Goal: Transaction & Acquisition: Subscribe to service/newsletter

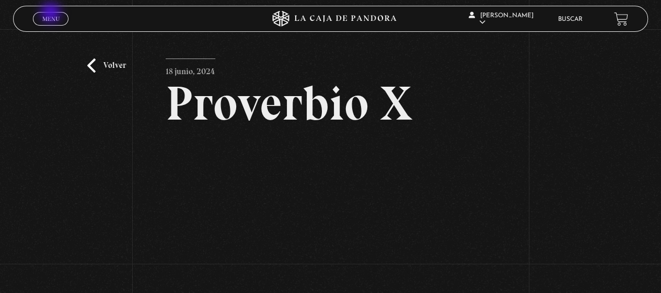
click at [52, 14] on link "Menu Cerrar" at bounding box center [51, 19] width 36 height 14
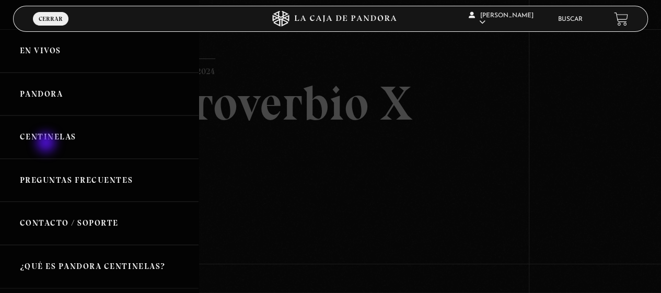
click at [47, 144] on link "Centinelas" at bounding box center [99, 137] width 199 height 43
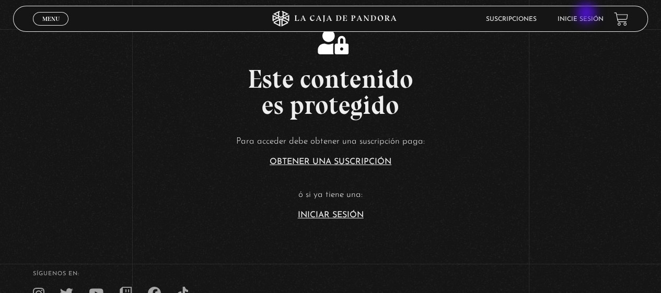
click at [588, 14] on li "Inicie sesión" at bounding box center [581, 19] width 46 height 16
click at [330, 213] on link "Iniciar Sesión" at bounding box center [331, 215] width 66 height 8
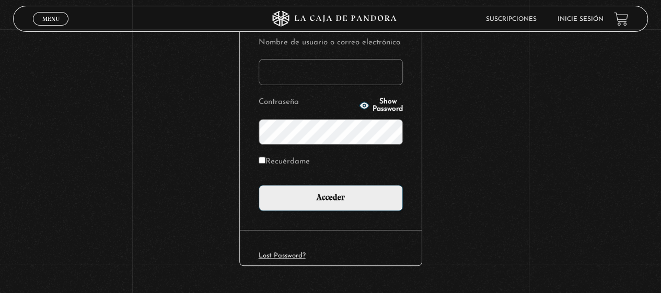
scroll to position [157, 0]
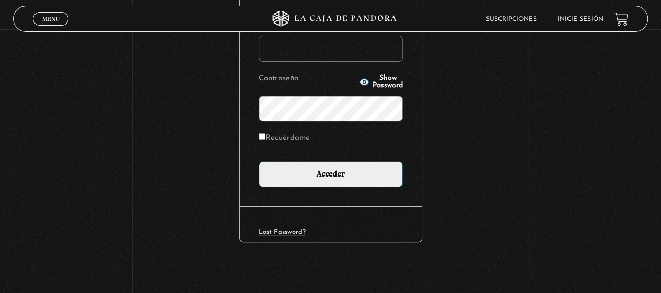
type input "[EMAIL_ADDRESS][DOMAIN_NAME]"
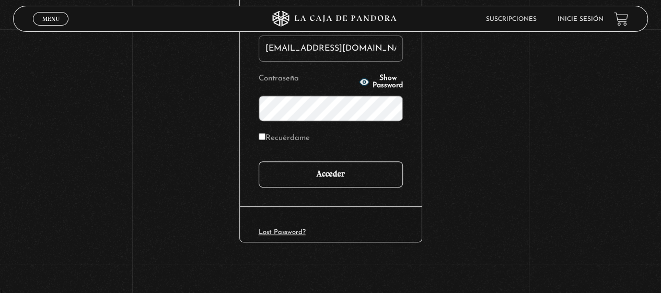
click at [337, 176] on input "Acceder" at bounding box center [331, 175] width 144 height 26
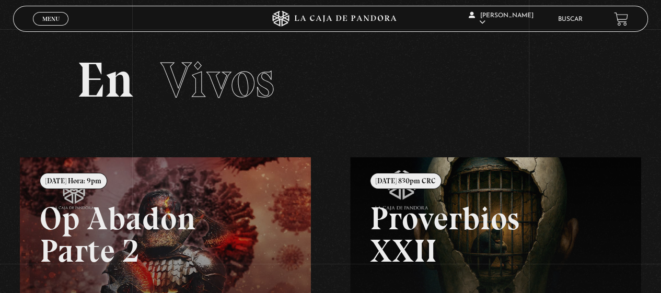
click at [330, 213] on div "Menu Cerrar [PERSON_NAME] En vivos Pandora Centinelas Mi cuenta Salir [GEOGRAPH…" at bounding box center [330, 290] width 661 height 523
click at [51, 17] on span "Menu" at bounding box center [50, 19] width 17 height 6
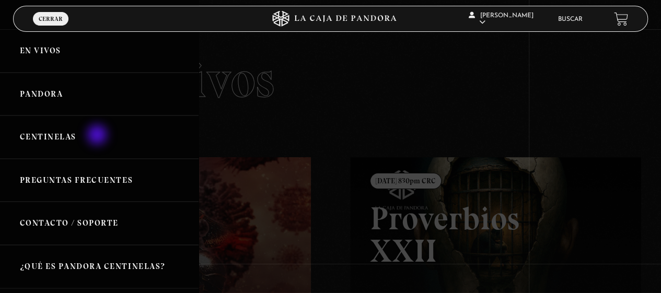
click at [98, 136] on link "Centinelas" at bounding box center [99, 137] width 199 height 43
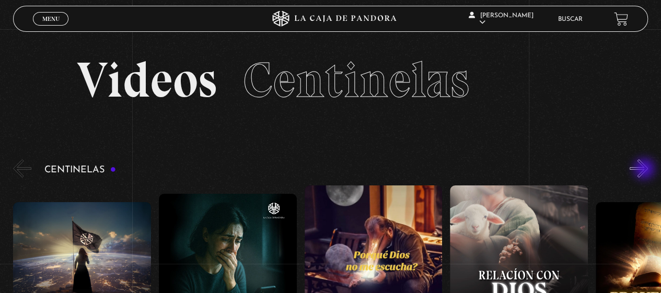
click at [646, 170] on button "»" at bounding box center [639, 168] width 18 height 18
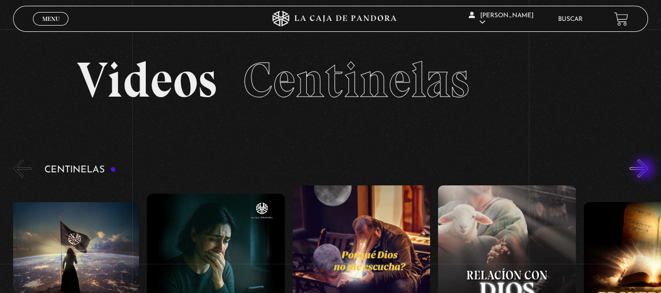
click at [646, 170] on button "»" at bounding box center [639, 168] width 18 height 18
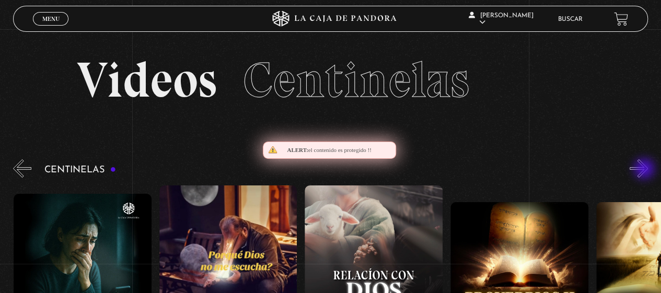
click at [646, 170] on button "»" at bounding box center [639, 168] width 18 height 18
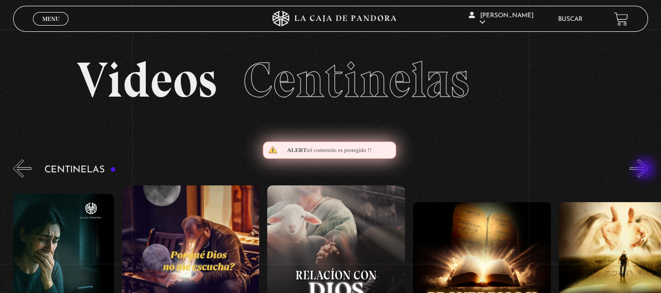
click at [646, 170] on button "»" at bounding box center [639, 168] width 18 height 18
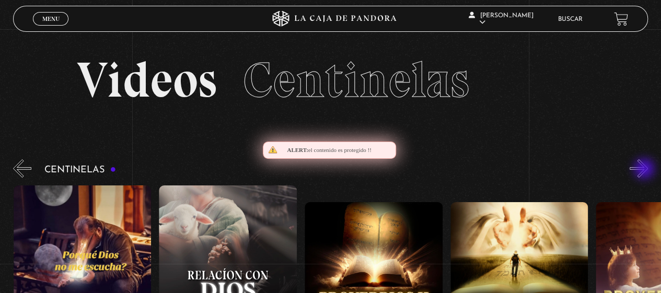
click at [646, 170] on button "»" at bounding box center [639, 168] width 18 height 18
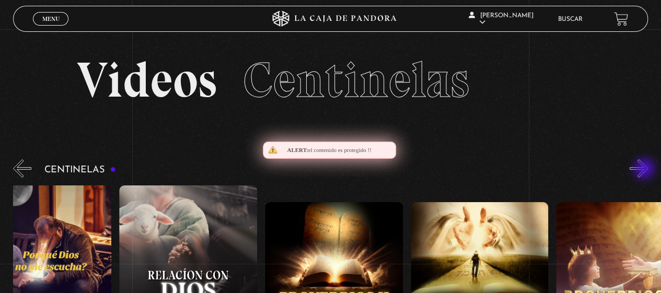
click at [646, 170] on button "»" at bounding box center [639, 168] width 18 height 18
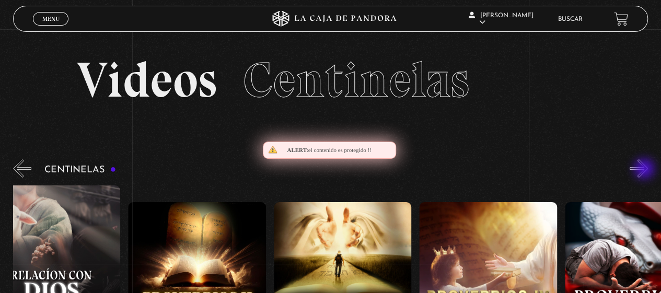
click at [646, 170] on button "»" at bounding box center [639, 168] width 18 height 18
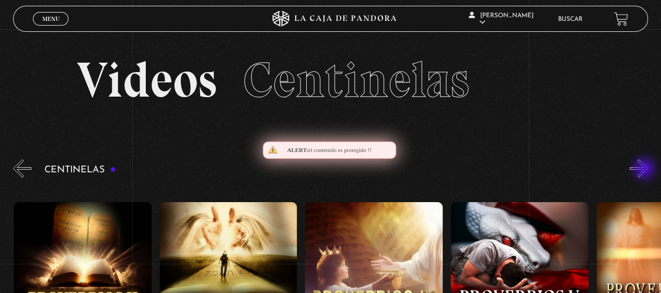
click at [646, 170] on button "»" at bounding box center [639, 168] width 18 height 18
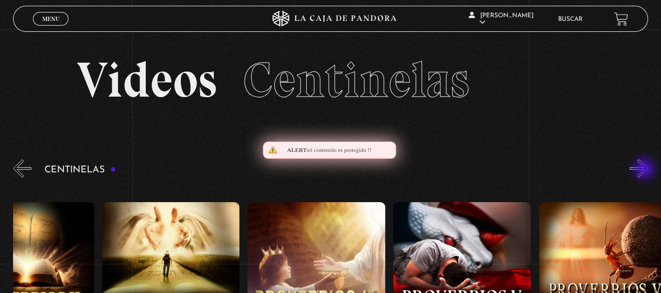
click at [646, 170] on button "»" at bounding box center [639, 168] width 18 height 18
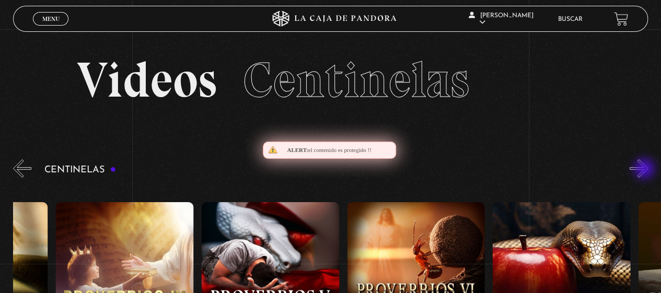
click at [646, 170] on button "»" at bounding box center [639, 168] width 18 height 18
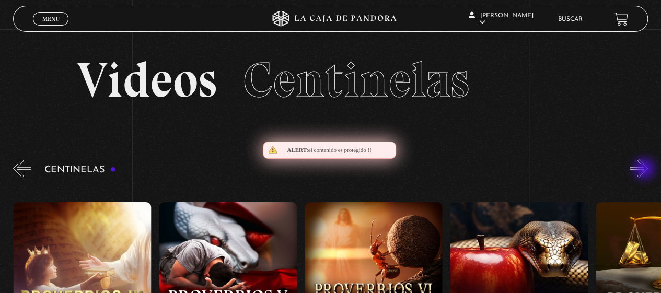
click at [646, 170] on button "»" at bounding box center [639, 168] width 18 height 18
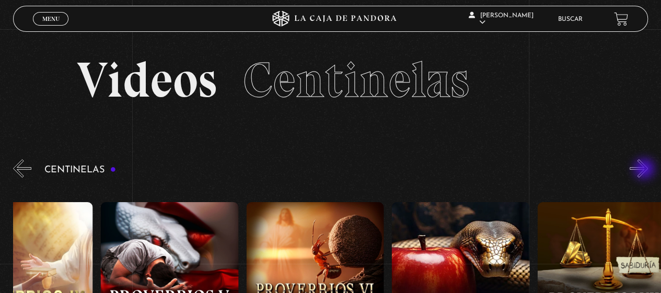
click at [646, 170] on button "»" at bounding box center [639, 168] width 18 height 18
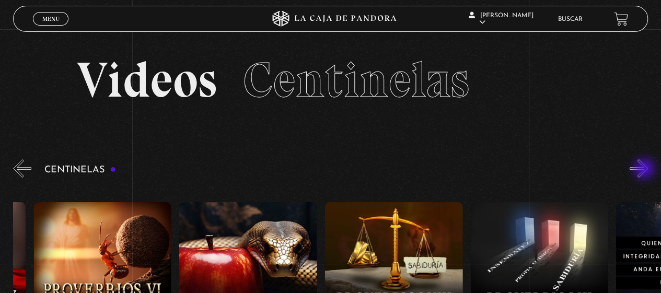
click at [646, 170] on button "»" at bounding box center [639, 168] width 18 height 18
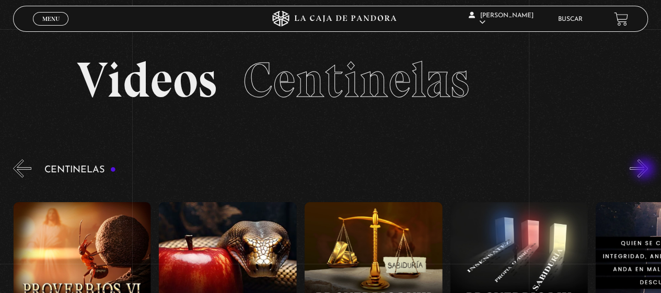
click at [646, 170] on button "»" at bounding box center [639, 168] width 18 height 18
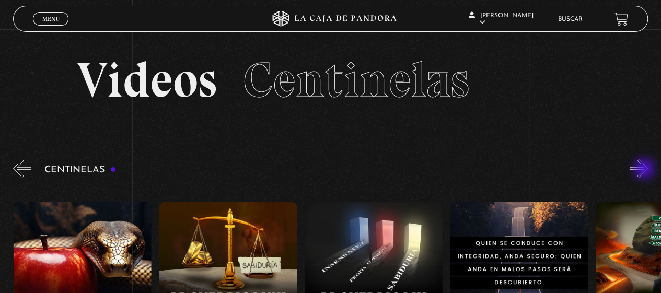
scroll to position [0, 1311]
click at [646, 170] on button "»" at bounding box center [639, 168] width 18 height 18
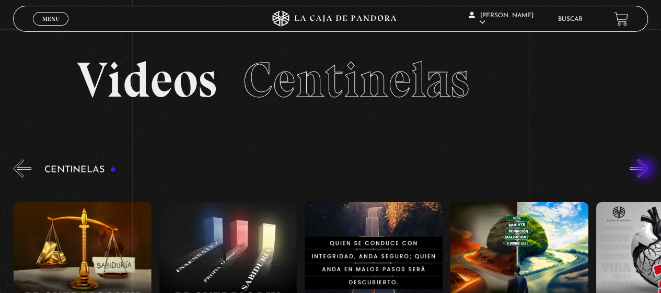
scroll to position [0, 1457]
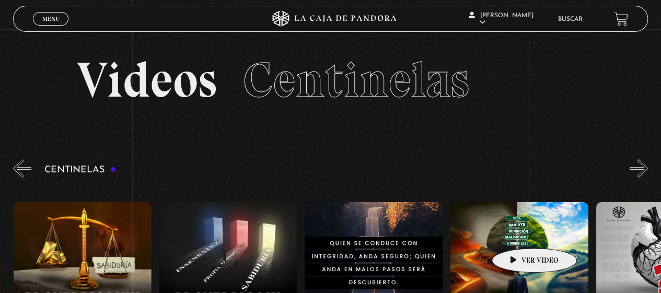
click at [518, 233] on figure at bounding box center [520, 296] width 138 height 188
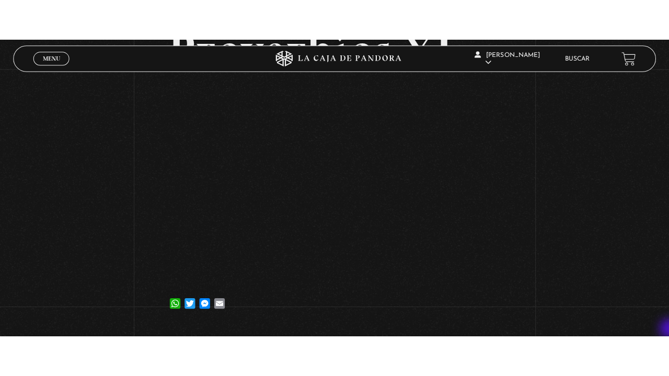
scroll to position [105, 0]
